Goal: Task Accomplishment & Management: Use online tool/utility

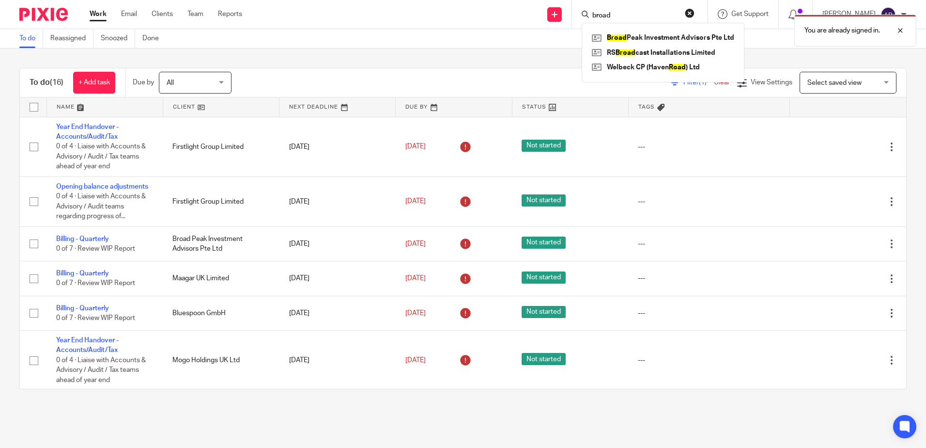
type input "broad"
click at [644, 36] on div "You are already signed in." at bounding box center [690, 28] width 454 height 37
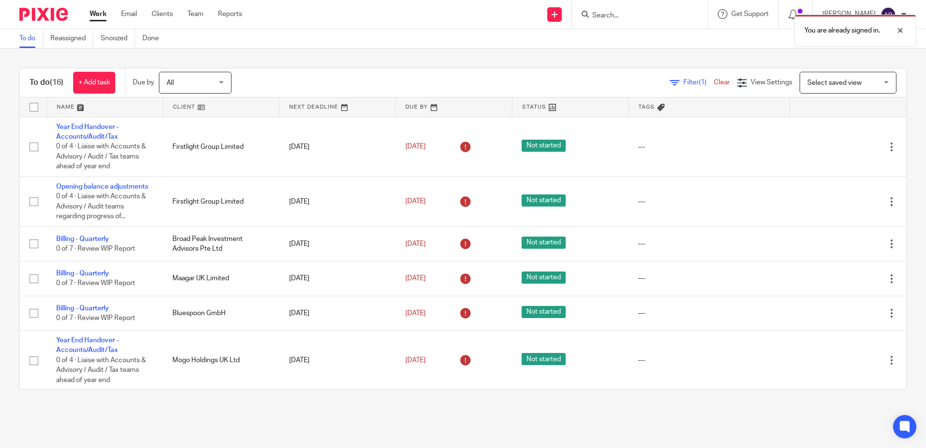
click at [623, 11] on div "You are already signed in." at bounding box center [690, 28] width 454 height 37
click at [622, 20] on input "Search" at bounding box center [635, 16] width 87 height 9
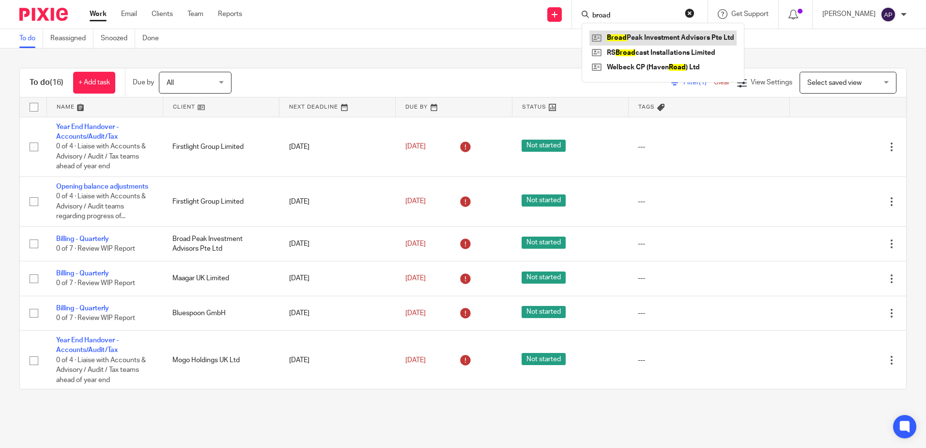
type input "broad"
click at [672, 34] on link at bounding box center [663, 38] width 147 height 15
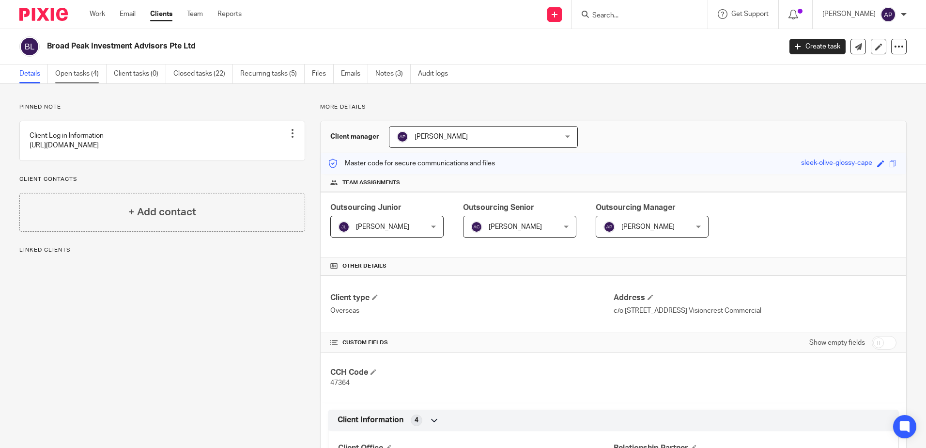
click at [79, 75] on link "Open tasks (4)" at bounding box center [80, 73] width 51 height 19
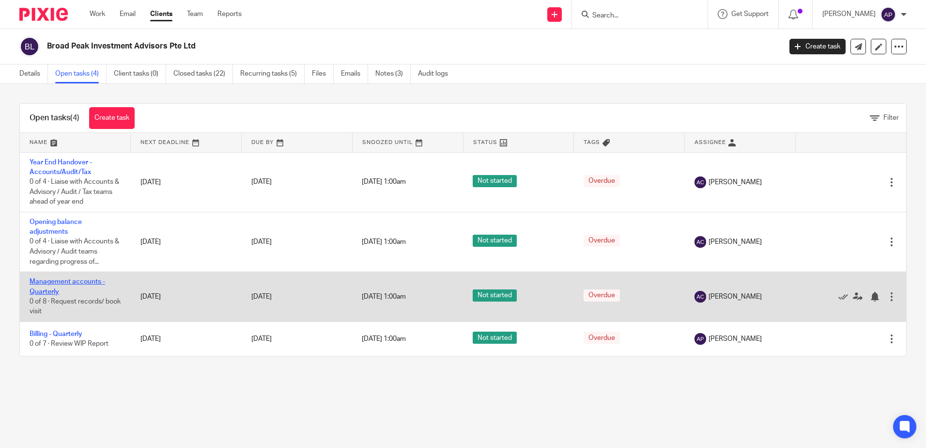
click at [63, 278] on link "Management accounts - Quarterly" at bounding box center [68, 286] width 76 height 16
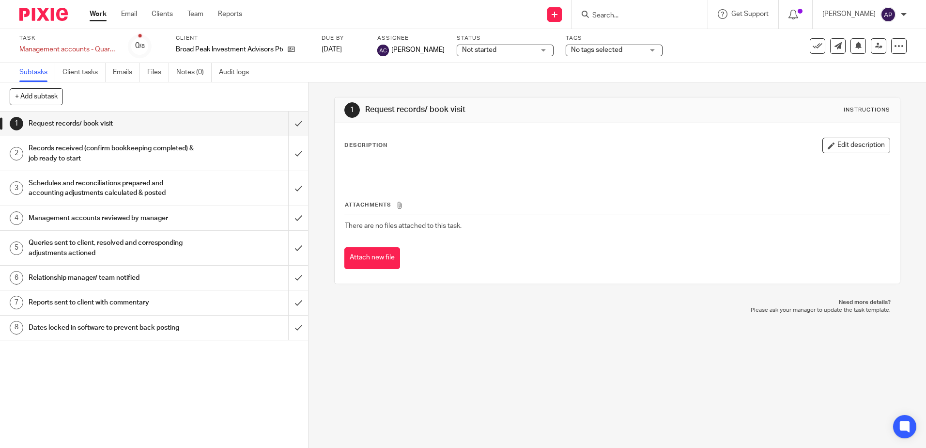
click at [401, 378] on div "1 Request records/ book visit Instructions Description Edit description Attachm…" at bounding box center [618, 264] width 618 height 365
